Goal: Task Accomplishment & Management: Complete application form

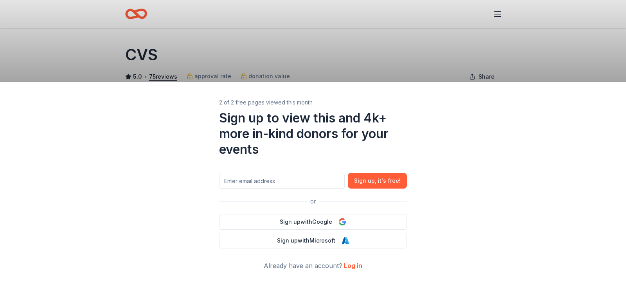
click at [234, 31] on div "2 of 2 free pages viewed this month Sign up to view this and 4k+ more in-kind d…" at bounding box center [313, 143] width 626 height 286
click at [354, 264] on link "Log in" at bounding box center [353, 266] width 18 height 8
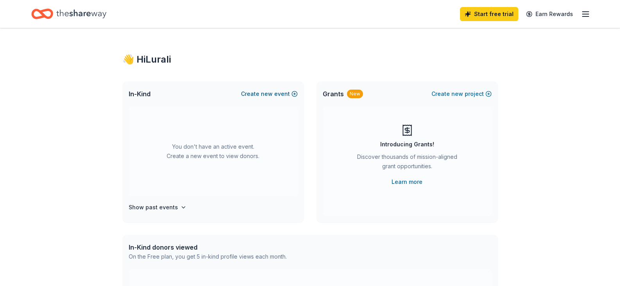
click at [266, 92] on span "new" at bounding box center [267, 93] width 12 height 9
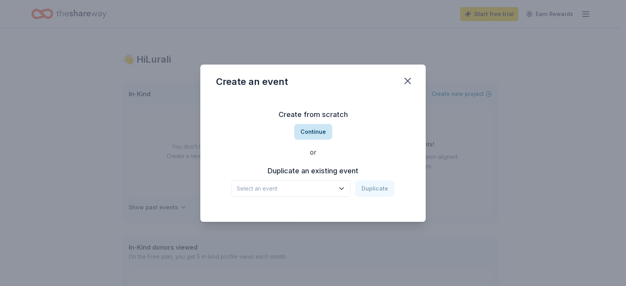
click at [314, 133] on button "Continue" at bounding box center [313, 132] width 38 height 16
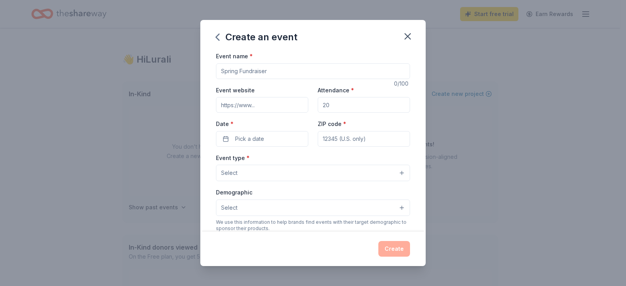
click at [271, 71] on input "Event name *" at bounding box center [313, 71] width 194 height 16
type input "54th Annual Holiday Raffle"
click at [238, 106] on input "Event website" at bounding box center [262, 105] width 92 height 16
type input "[URL][DOMAIN_NAME]"
drag, startPoint x: 329, startPoint y: 106, endPoint x: 328, endPoint y: 101, distance: 4.8
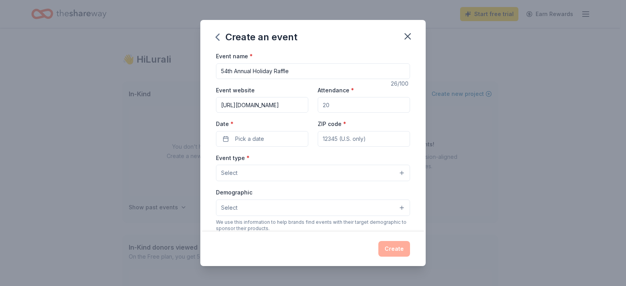
click at [328, 101] on input "Attendance *" at bounding box center [364, 105] width 92 height 16
type input "500"
click at [227, 139] on button "Pick a date" at bounding box center [262, 139] width 92 height 16
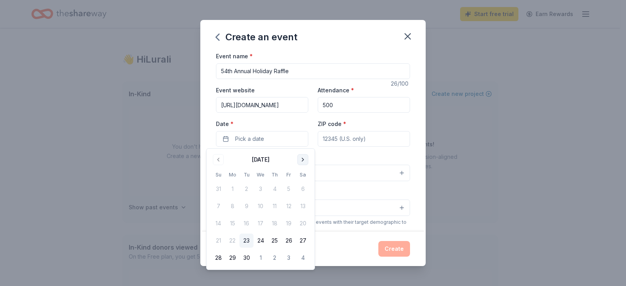
click at [303, 160] on button "Go to next month" at bounding box center [302, 159] width 11 height 11
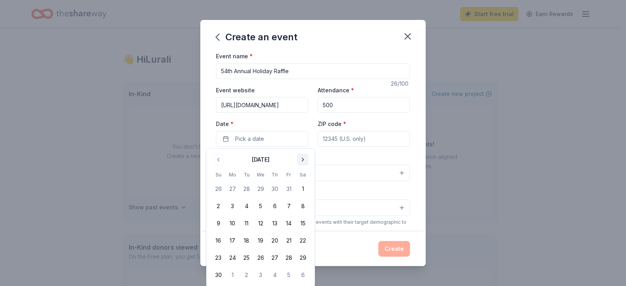
click at [303, 160] on button "Go to next month" at bounding box center [302, 159] width 11 height 11
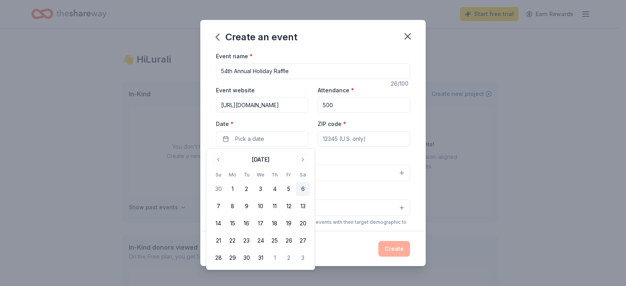
click at [302, 190] on button "6" at bounding box center [303, 189] width 14 height 14
click at [329, 140] on input "ZIP code *" at bounding box center [364, 139] width 92 height 16
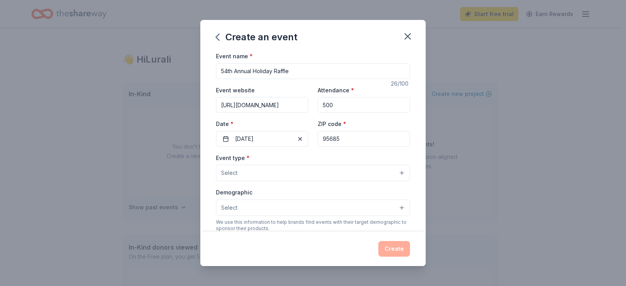
type input "95685"
click at [258, 176] on button "Select" at bounding box center [313, 173] width 194 height 16
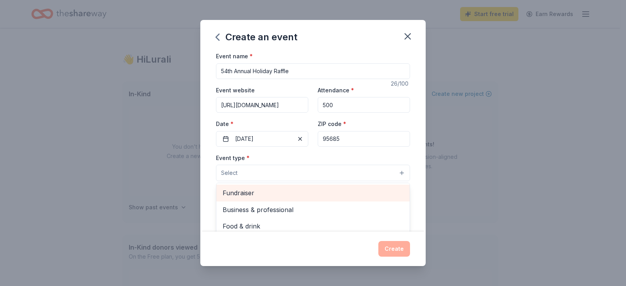
click at [258, 194] on span "Fundraiser" at bounding box center [313, 193] width 181 height 10
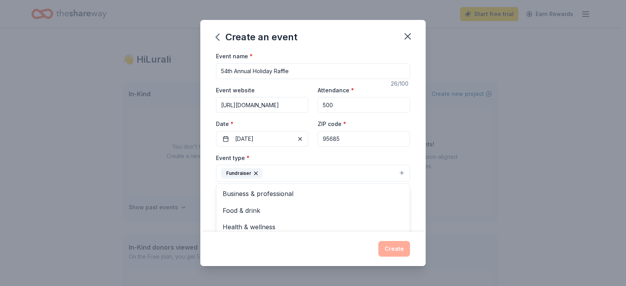
scroll to position [39, 0]
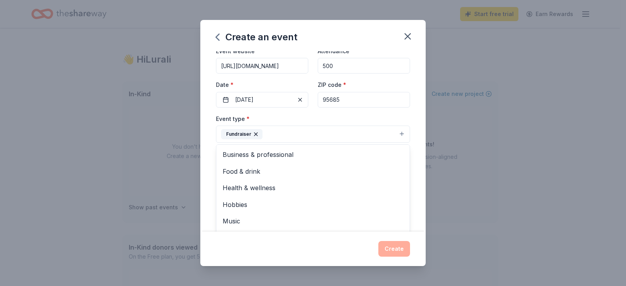
click at [210, 142] on div "Event name * 54th Annual Holiday Raffle 26 /100 Event website [URL][DOMAIN_NAME…" at bounding box center [312, 141] width 225 height 180
click at [291, 166] on button "Select" at bounding box center [313, 169] width 194 height 16
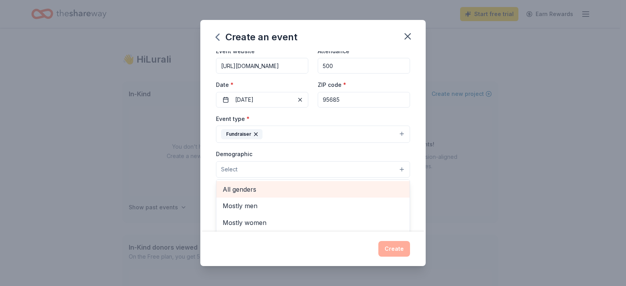
click at [272, 187] on span "All genders" at bounding box center [313, 189] width 181 height 10
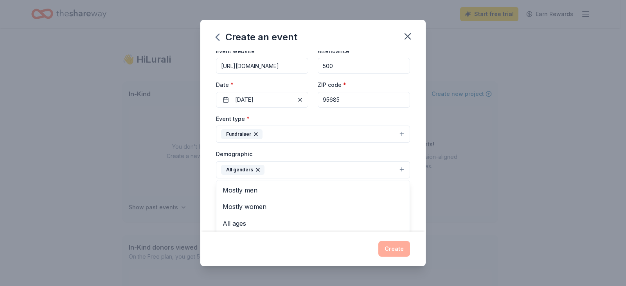
click at [208, 191] on div "Event name * 54th Annual Holiday Raffle 26 /100 Event website [URL][DOMAIN_NAME…" at bounding box center [312, 141] width 225 height 180
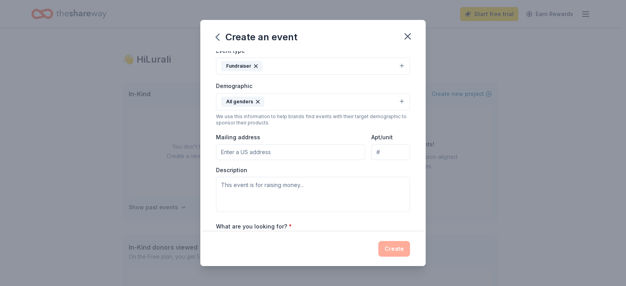
scroll to position [117, 0]
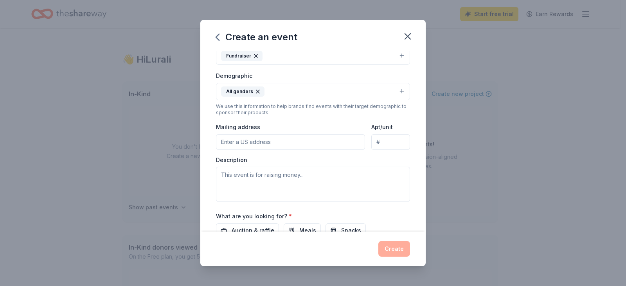
click at [229, 145] on input "Mailing address" at bounding box center [290, 142] width 149 height 16
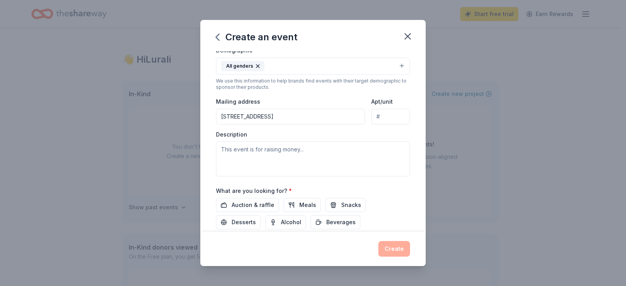
scroll to position [156, 0]
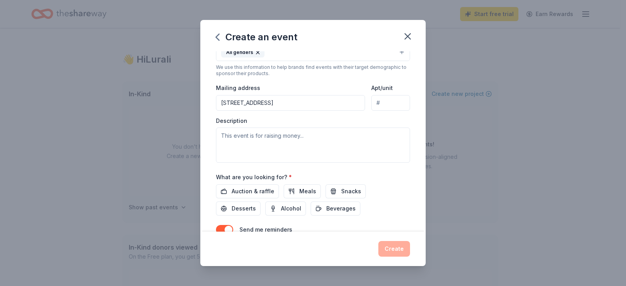
click at [271, 102] on input "[STREET_ADDRESS]" at bounding box center [290, 103] width 149 height 16
type input "[STREET_ADDRESS][PERSON_NAME]"
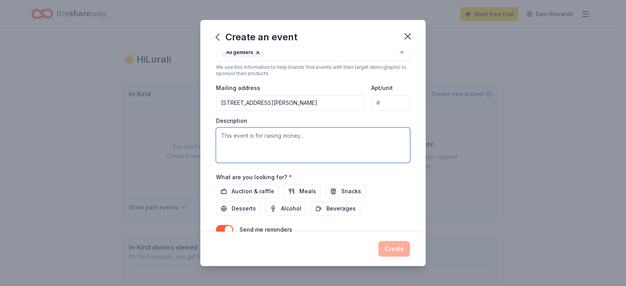
click at [256, 137] on textarea at bounding box center [313, 145] width 194 height 35
paste textarea "The Arc provides programs and services to adults with intellectual and developm…"
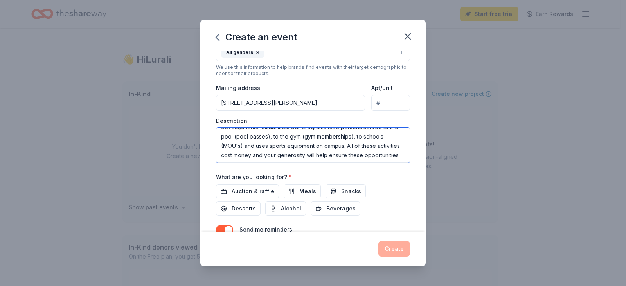
scroll to position [28, 0]
drag, startPoint x: 340, startPoint y: 145, endPoint x: 372, endPoint y: 154, distance: 33.3
click at [372, 154] on textarea "The Arc provides programs and services to adults with intellectual and developm…" at bounding box center [313, 145] width 194 height 35
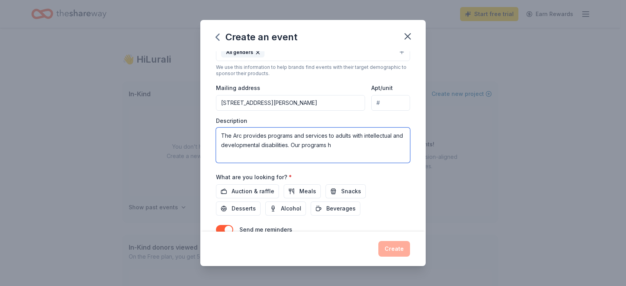
scroll to position [0, 0]
click at [372, 145] on textarea "The Arc provides programs and services to adults with intellectual and developm…" at bounding box center [313, 145] width 194 height 35
click at [237, 156] on textarea "The Arc provides programs and services to adults with intellectual and developm…" at bounding box center [313, 145] width 194 height 35
click at [324, 155] on textarea "The Arc provides programs and services to adults with intellectual and developm…" at bounding box center [313, 145] width 194 height 35
click at [392, 156] on textarea "The Arc provides programs and services to adults with intellectual and developm…" at bounding box center [313, 145] width 194 height 35
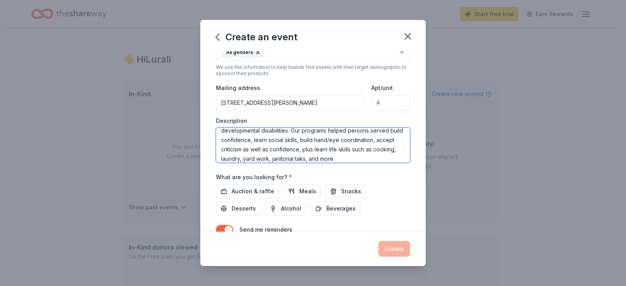
scroll to position [24, 0]
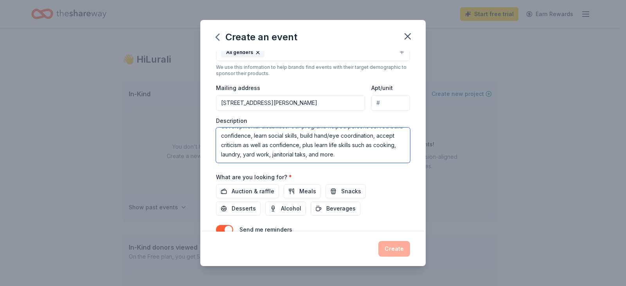
click at [361, 149] on textarea "The Arc provides programs and services to adults with intellectual and developm…" at bounding box center [313, 145] width 194 height 35
click at [245, 158] on textarea "The Arc provides programs and services to adults with intellectual and developm…" at bounding box center [313, 145] width 194 height 35
click at [372, 149] on textarea "The Arc provides programs and services to adults with intellectual and developm…" at bounding box center [313, 145] width 194 height 35
click at [309, 158] on textarea "The Arc provides programs and services to adults with intellectual and developm…" at bounding box center [313, 145] width 194 height 35
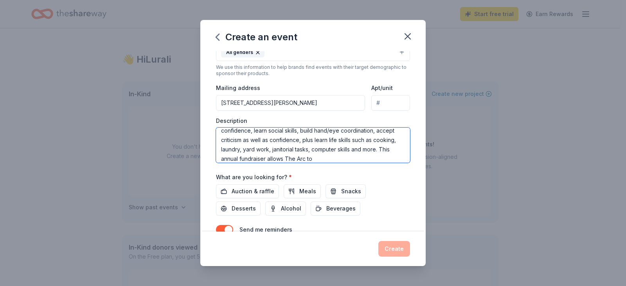
scroll to position [33, 0]
click at [264, 160] on textarea "The Arc provides programs and services to adults with intellectual and developm…" at bounding box center [313, 145] width 194 height 35
click at [349, 158] on textarea "The Arc provides programs and services to adults with intellectual and developm…" at bounding box center [313, 145] width 194 height 35
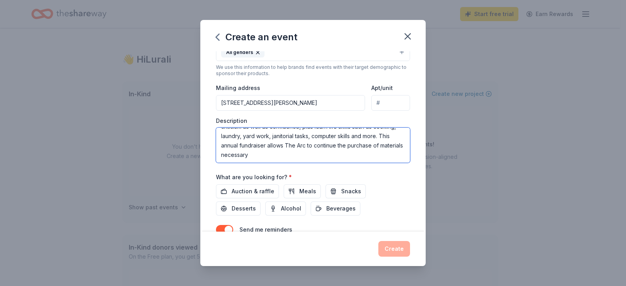
scroll to position [38, 0]
click at [286, 146] on textarea "The Arc provides programs and services to adults with intellectual and developm…" at bounding box center [313, 145] width 194 height 35
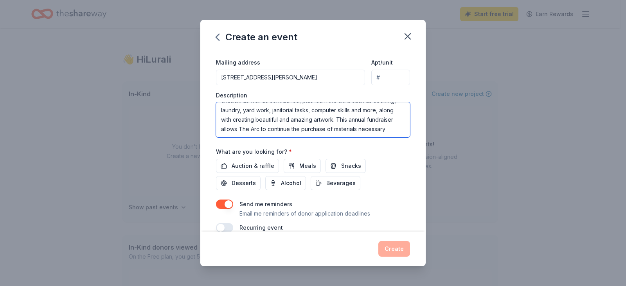
scroll to position [195, 0]
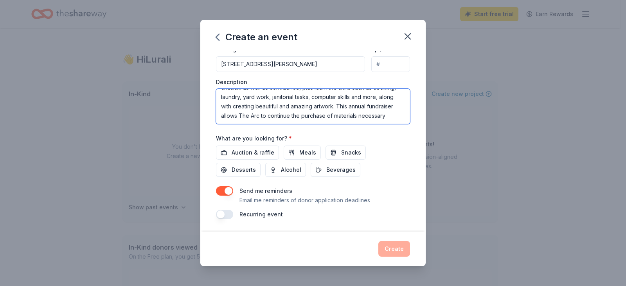
click at [342, 115] on textarea "The Arc provides programs and services to adults with intellectual and developm…" at bounding box center [313, 106] width 194 height 35
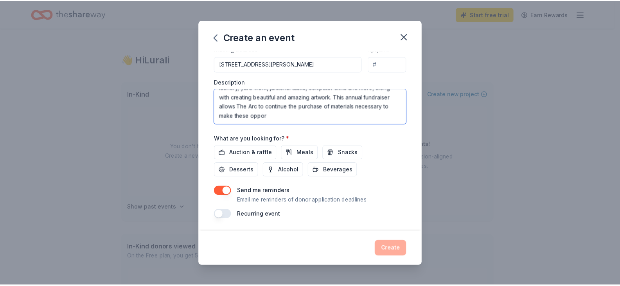
scroll to position [52, 0]
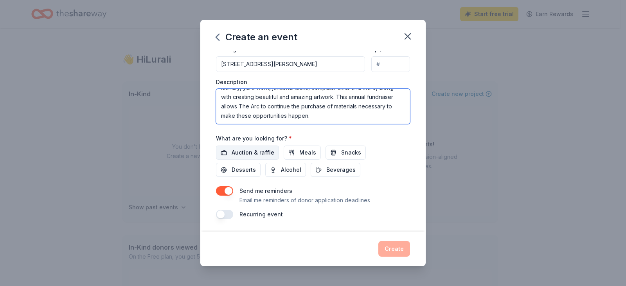
type textarea "The Arc provides programs and services to adults with intellectual and developm…"
click at [267, 152] on span "Auction & raffle" at bounding box center [253, 152] width 43 height 9
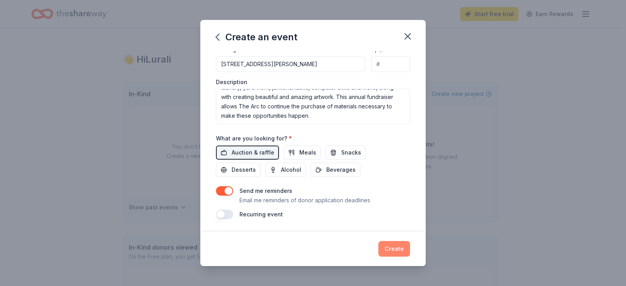
click at [393, 249] on button "Create" at bounding box center [394, 249] width 32 height 16
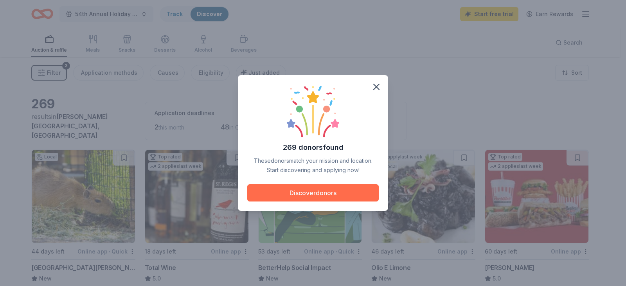
click at [339, 192] on button "Discover donors" at bounding box center [312, 192] width 131 height 17
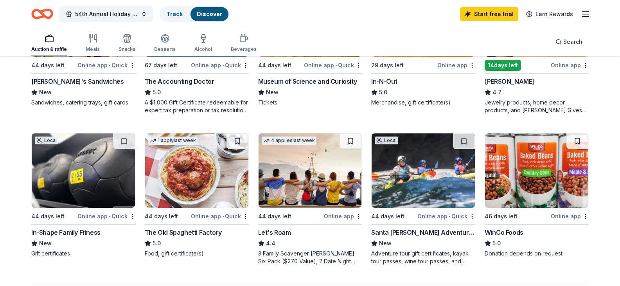
scroll to position [430, 0]
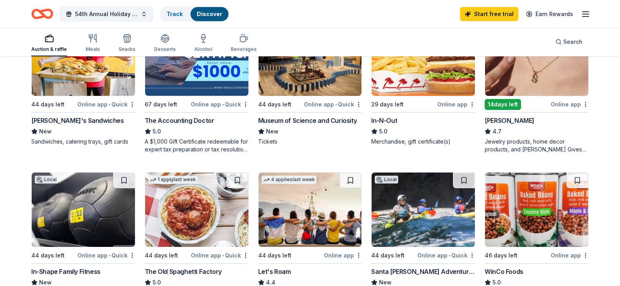
click at [309, 125] on div "Museum of Science and Curiosity" at bounding box center [307, 120] width 99 height 9
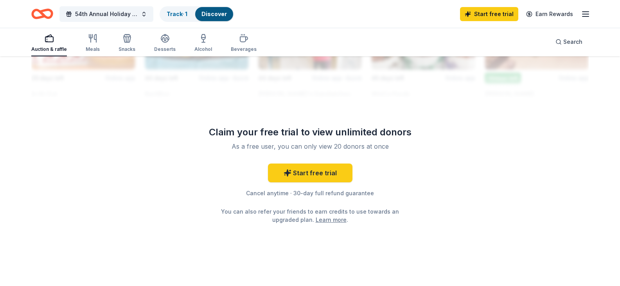
scroll to position [821, 0]
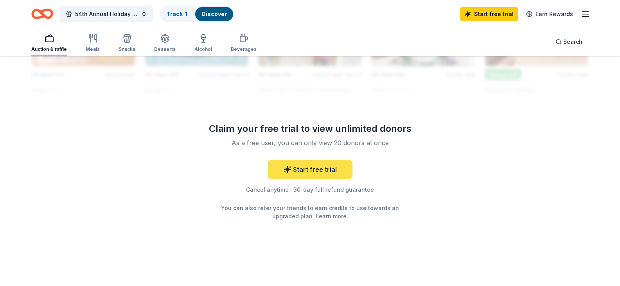
click at [317, 179] on link "Start free trial" at bounding box center [310, 169] width 84 height 19
click at [304, 179] on link "Start free trial" at bounding box center [310, 169] width 84 height 19
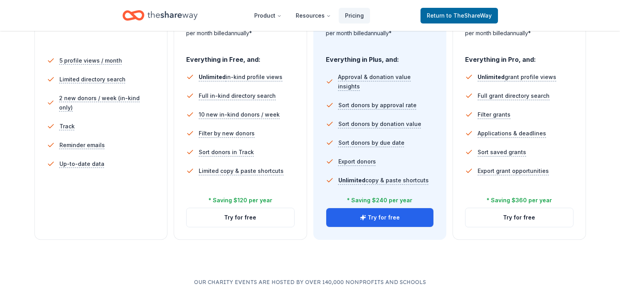
scroll to position [235, 0]
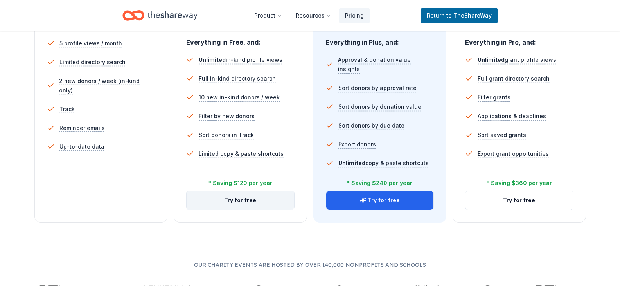
click at [235, 203] on button "Try for free" at bounding box center [241, 200] width 108 height 19
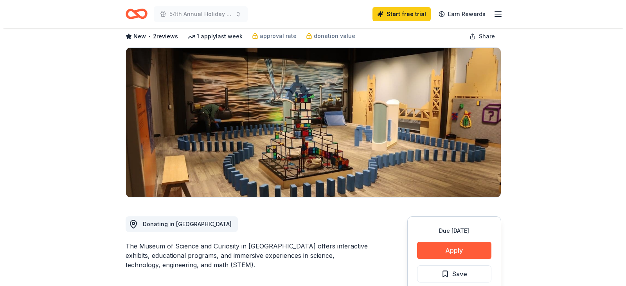
scroll to position [39, 0]
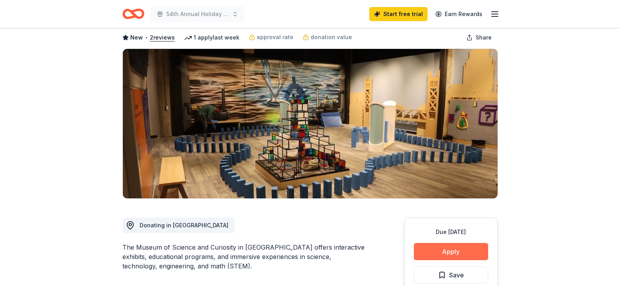
click at [442, 248] on button "Apply" at bounding box center [451, 251] width 74 height 17
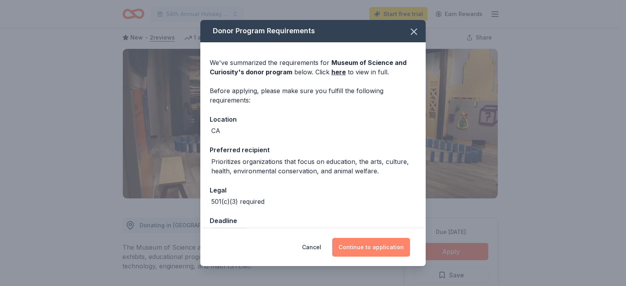
click at [368, 246] on button "Continue to application" at bounding box center [371, 247] width 78 height 19
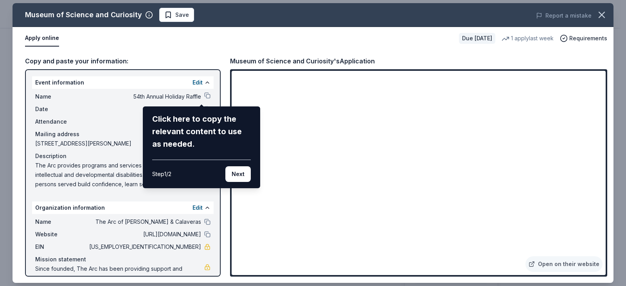
drag, startPoint x: 234, startPoint y: 173, endPoint x: 183, endPoint y: 144, distance: 58.5
click at [178, 155] on div "Click here to copy the relevant content to use as needed. Step 1 / 2 Next" at bounding box center [201, 147] width 99 height 69
click at [183, 140] on div "Click here to copy the relevant content to use as needed." at bounding box center [201, 132] width 99 height 38
click at [183, 131] on div "Click here to copy the relevant content to use as needed." at bounding box center [201, 132] width 99 height 38
click at [238, 174] on button "Next" at bounding box center [237, 174] width 25 height 16
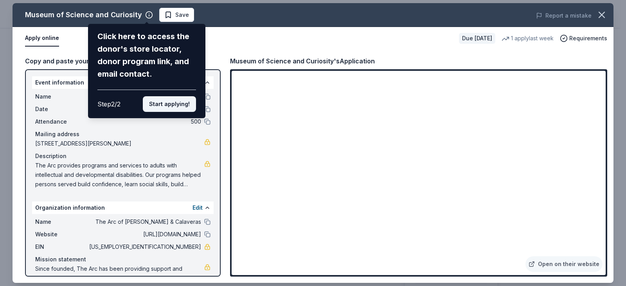
click at [173, 105] on button "Start applying!" at bounding box center [169, 104] width 53 height 16
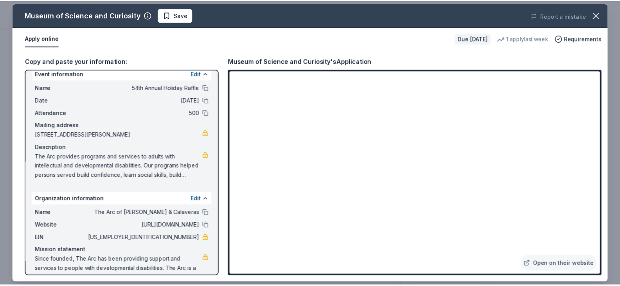
scroll to position [0, 0]
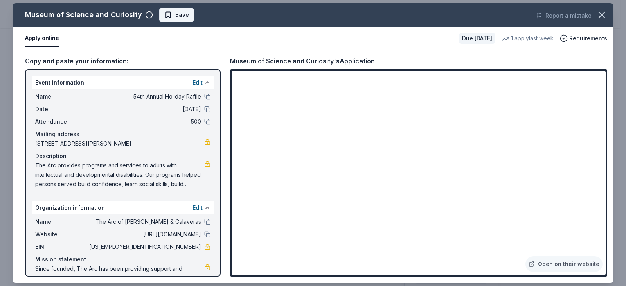
click at [179, 17] on span "Save" at bounding box center [182, 14] width 14 height 9
click at [602, 9] on button "button" at bounding box center [601, 14] width 17 height 17
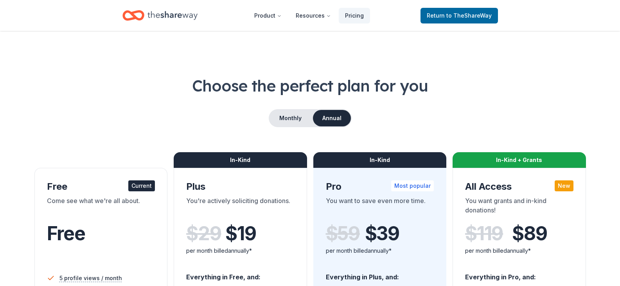
scroll to position [235, 0]
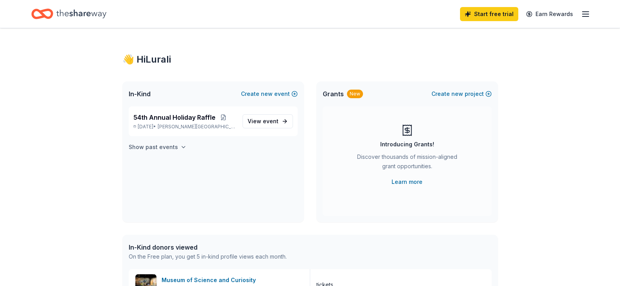
click at [176, 147] on button "Show past events" at bounding box center [158, 146] width 58 height 9
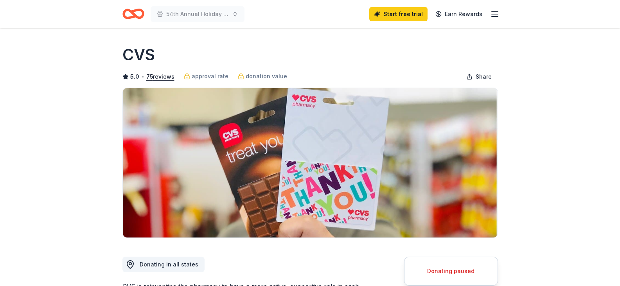
click at [492, 12] on icon "button" at bounding box center [494, 13] width 9 height 9
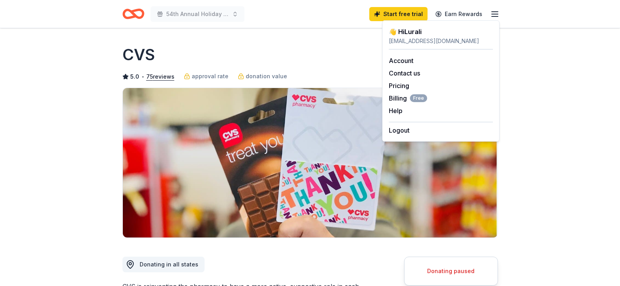
click at [296, 13] on div "54th Annual Holiday Raffle Start free trial Earn Rewards" at bounding box center [310, 14] width 376 height 18
